Goal: Book appointment/travel/reservation

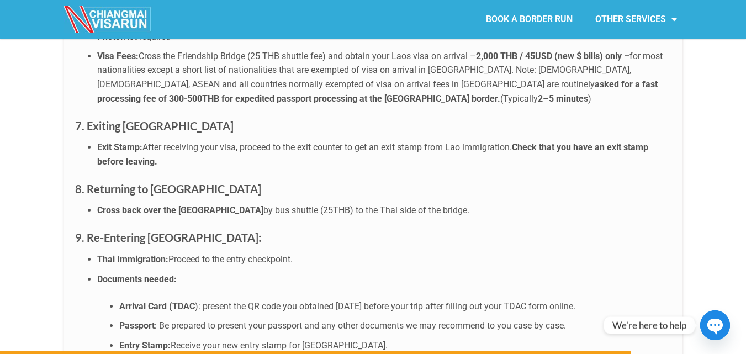
scroll to position [4372, 0]
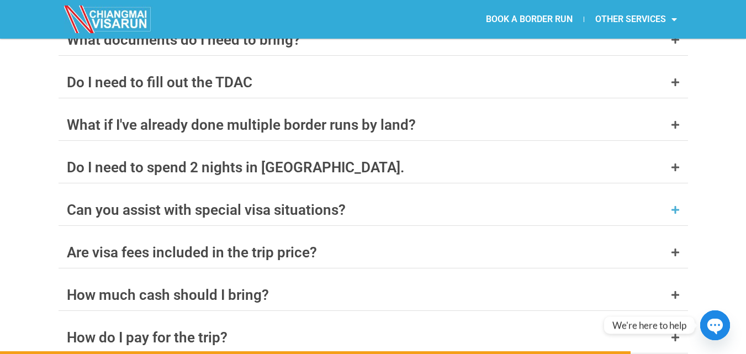
click at [671, 205] on icon at bounding box center [675, 209] width 9 height 9
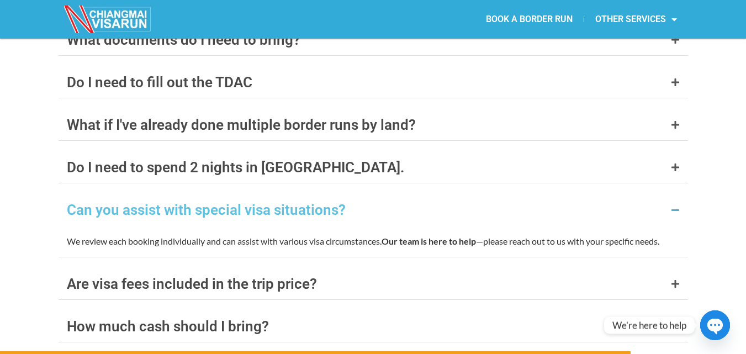
click at [671, 205] on icon at bounding box center [675, 209] width 9 height 9
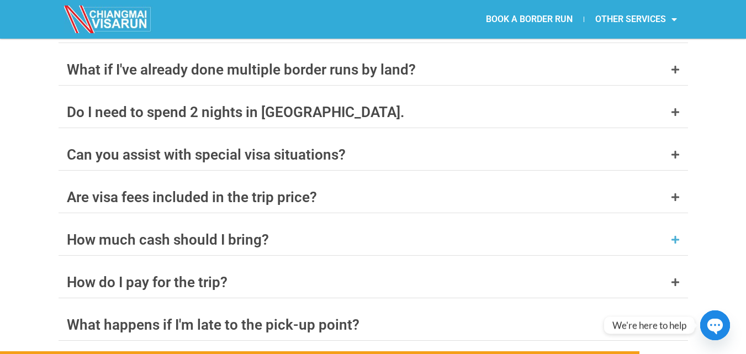
scroll to position [4648, 0]
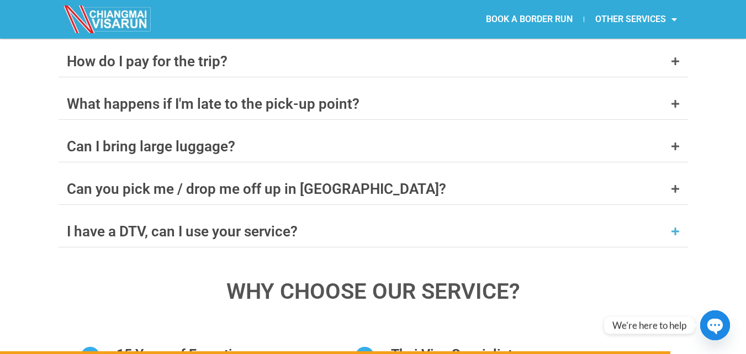
click at [678, 227] on icon at bounding box center [675, 231] width 9 height 9
